Goal: Task Accomplishment & Management: Manage account settings

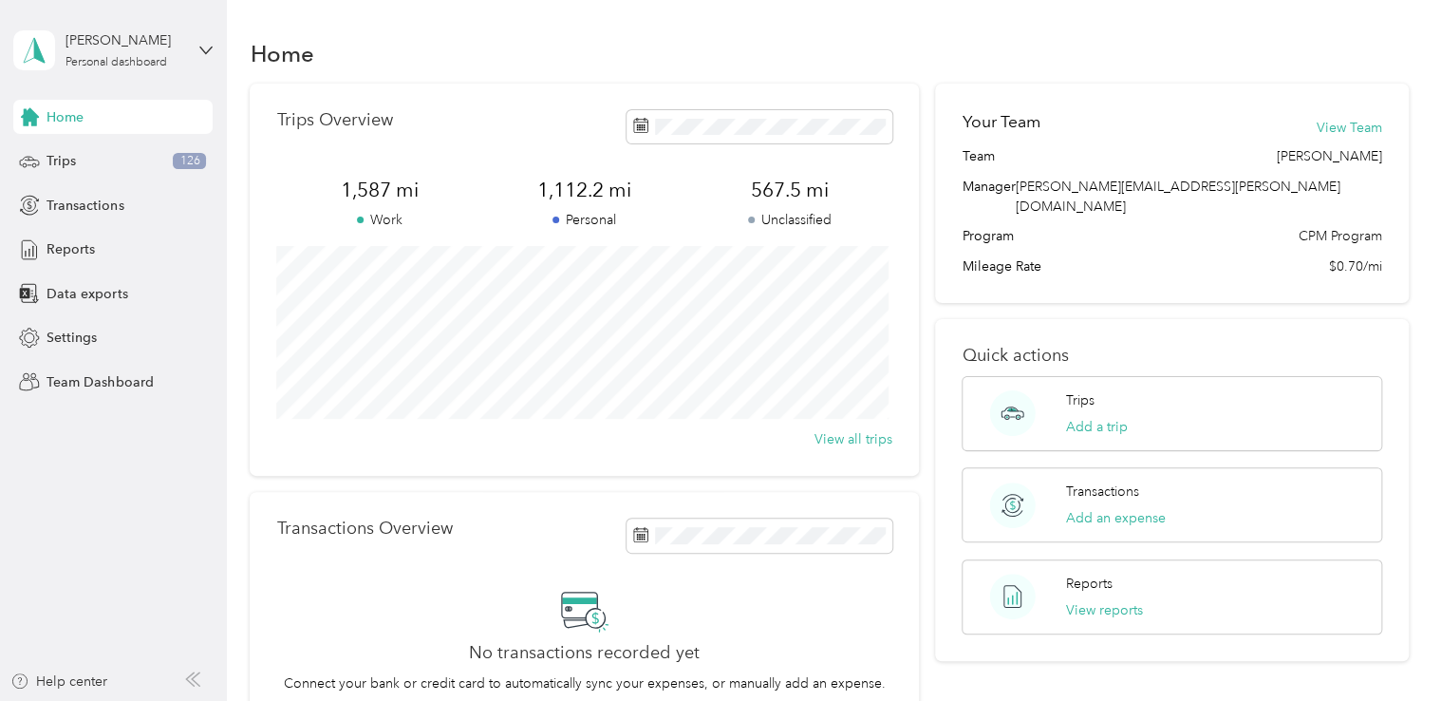
click at [186, 59] on div "[PERSON_NAME] Personal dashboard" at bounding box center [112, 50] width 199 height 66
click at [99, 154] on div "Team dashboard" at bounding box center [81, 149] width 102 height 20
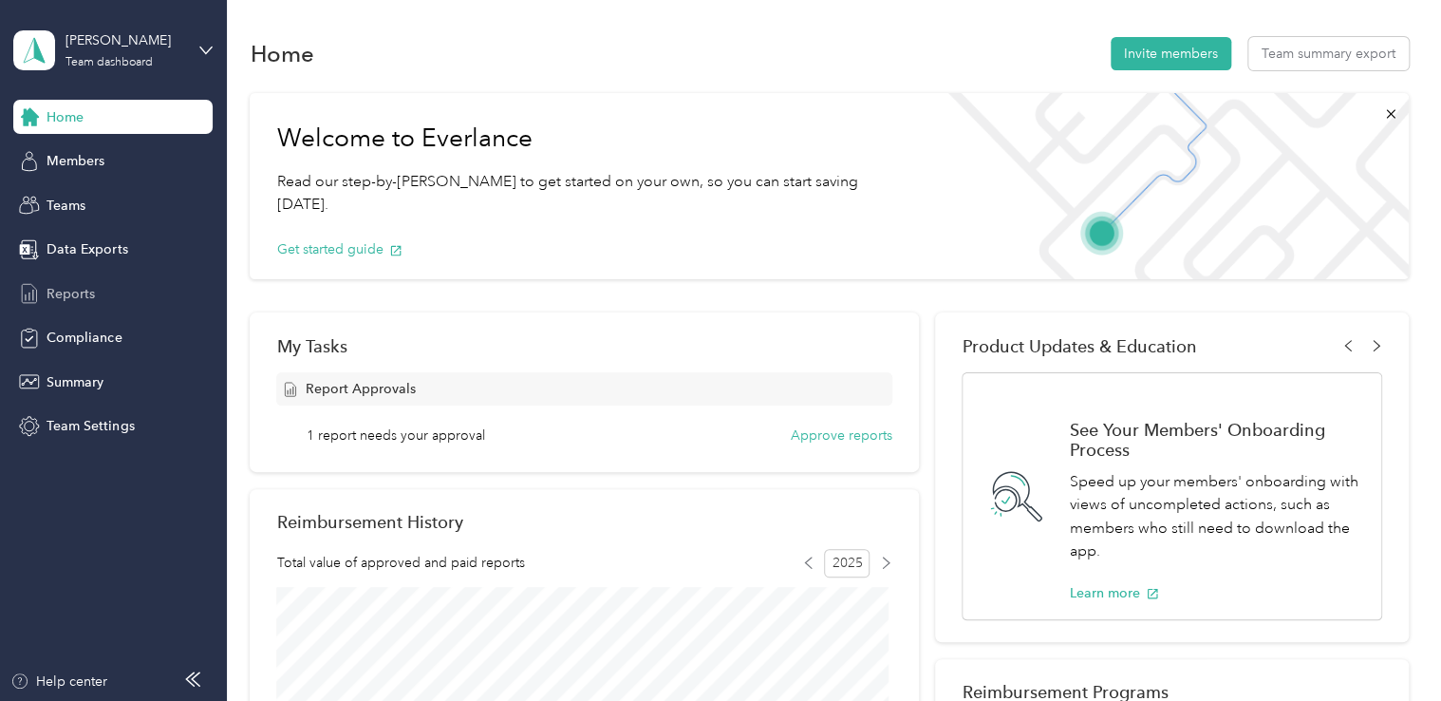
click at [84, 290] on span "Reports" at bounding box center [71, 294] width 48 height 20
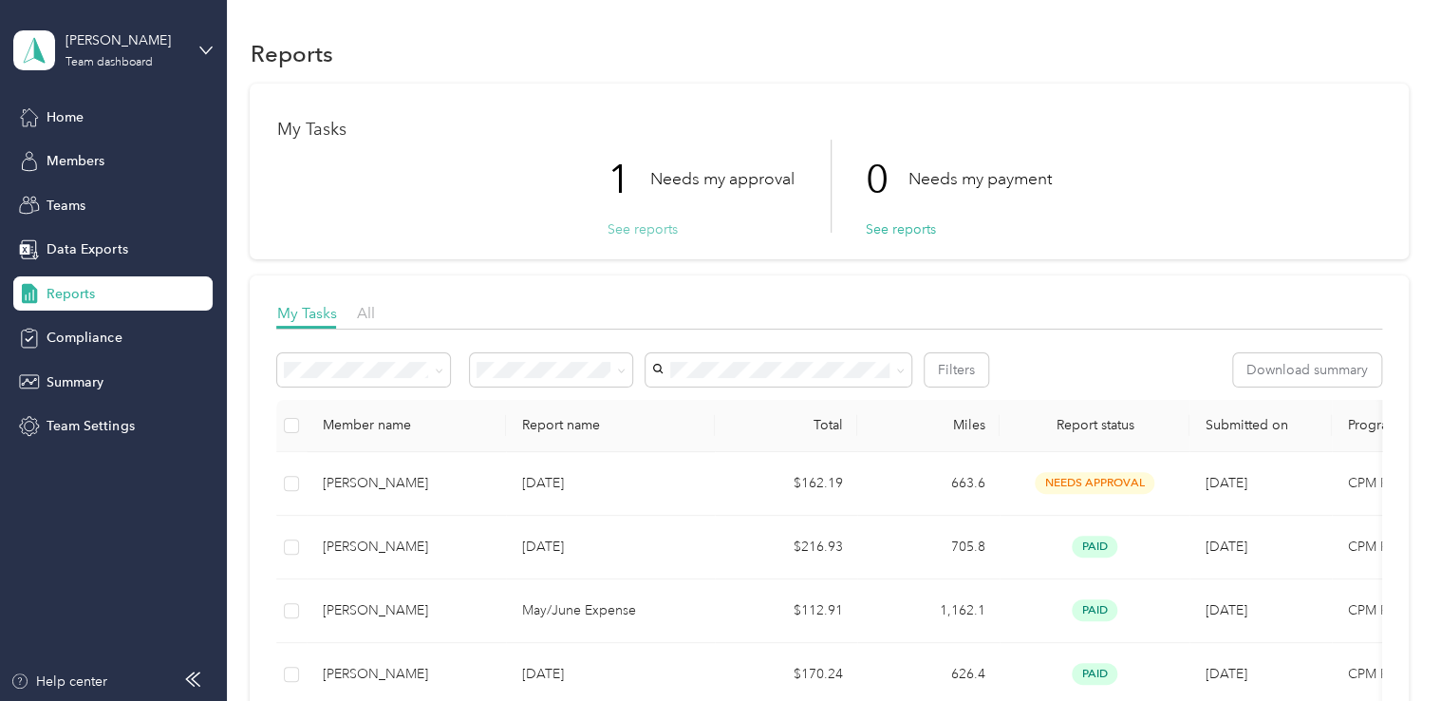
click at [629, 233] on button "See reports" at bounding box center [642, 229] width 70 height 20
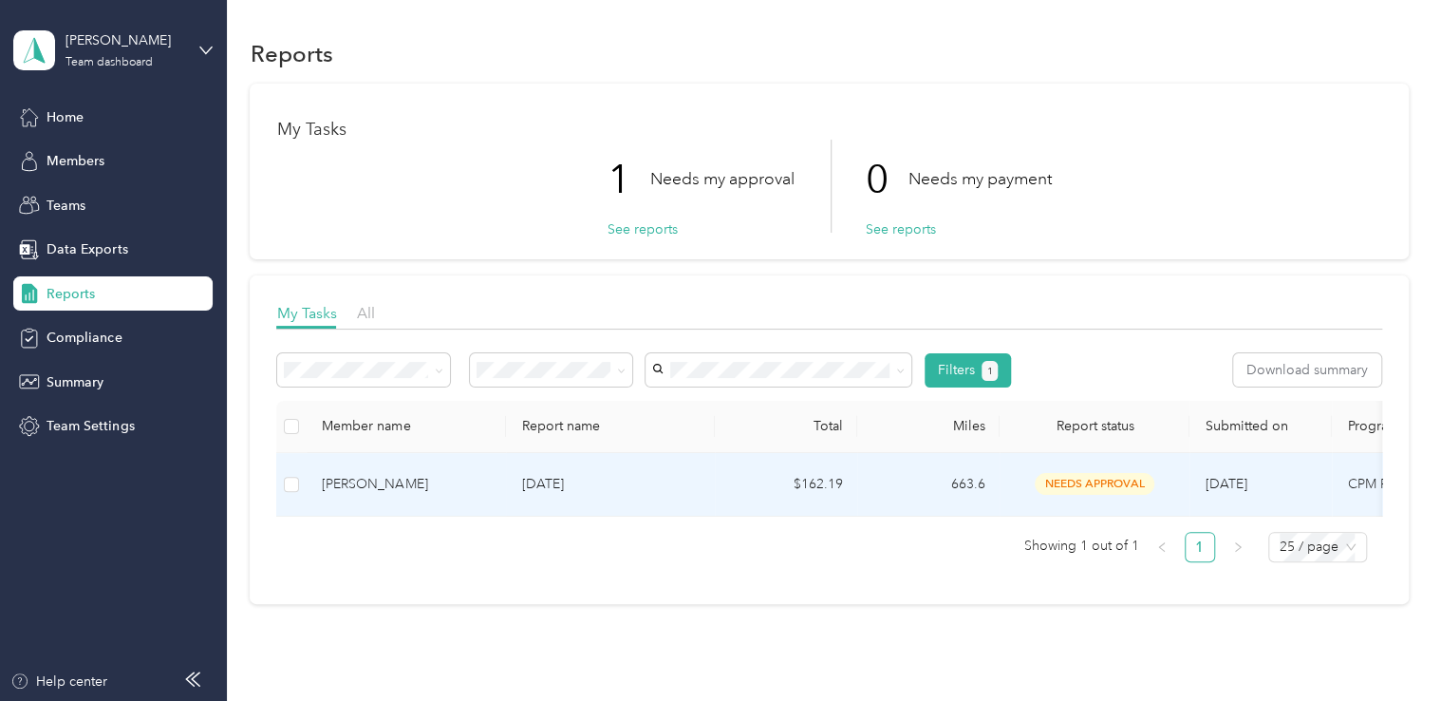
click at [458, 484] on div "[PERSON_NAME]" at bounding box center [406, 484] width 169 height 21
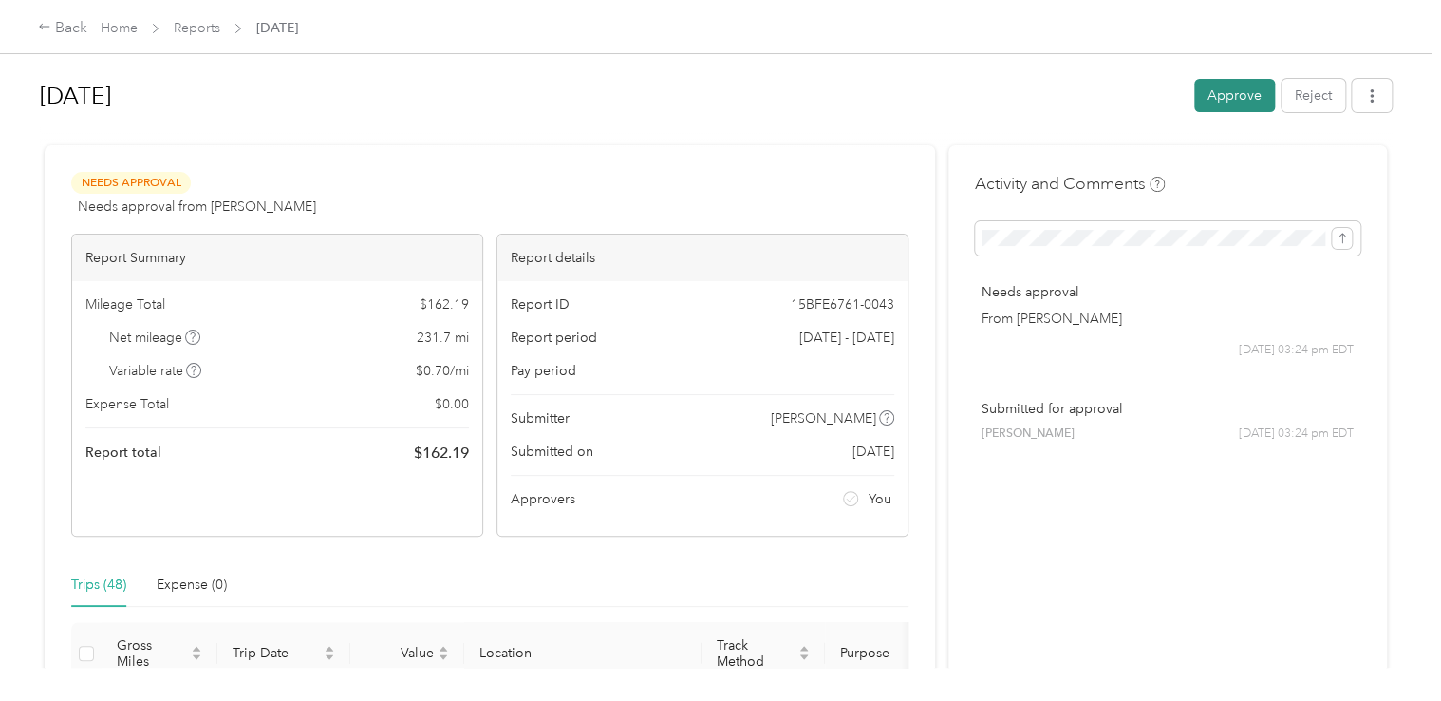
click at [1238, 103] on button "Approve" at bounding box center [1234, 95] width 81 height 33
